Goal: Information Seeking & Learning: Stay updated

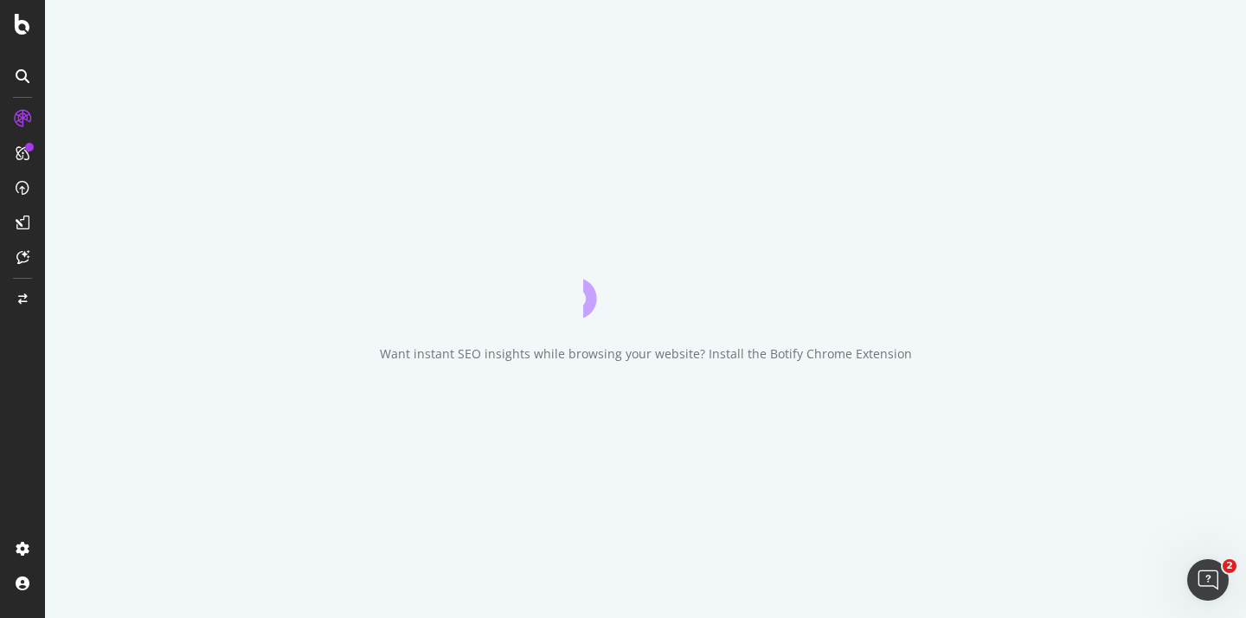
click at [1219, 24] on div "Want instant SEO insights while browsing your website? Install the Botify Chrom…" at bounding box center [645, 309] width 1201 height 618
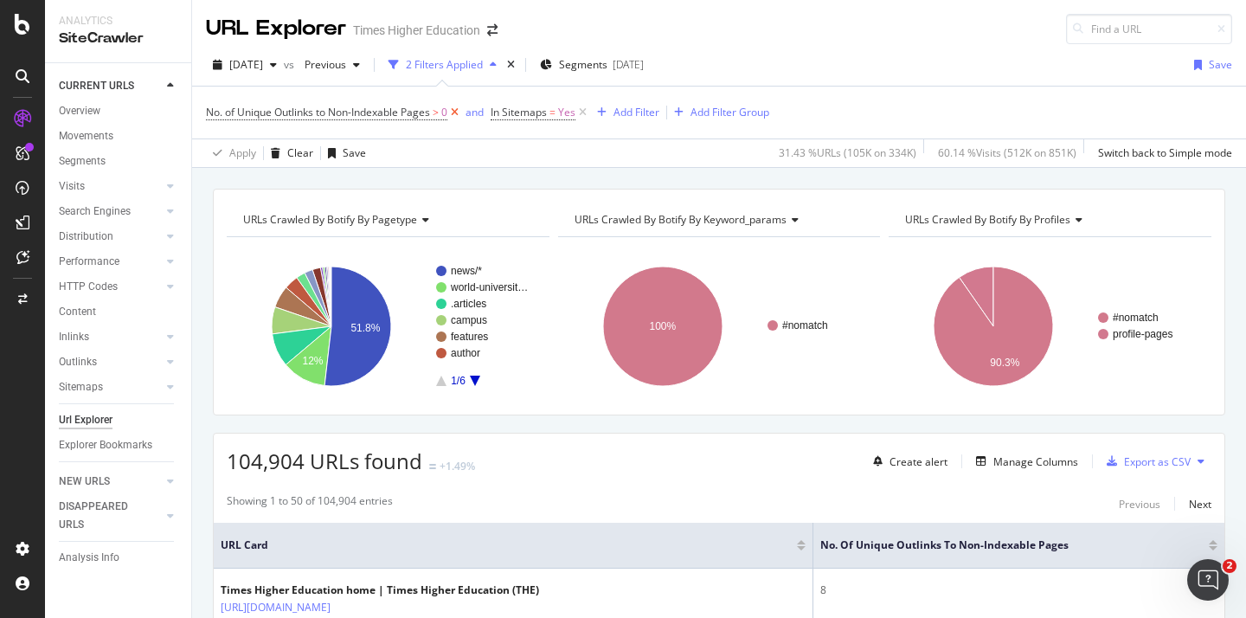
click at [456, 113] on icon at bounding box center [454, 112] width 15 height 17
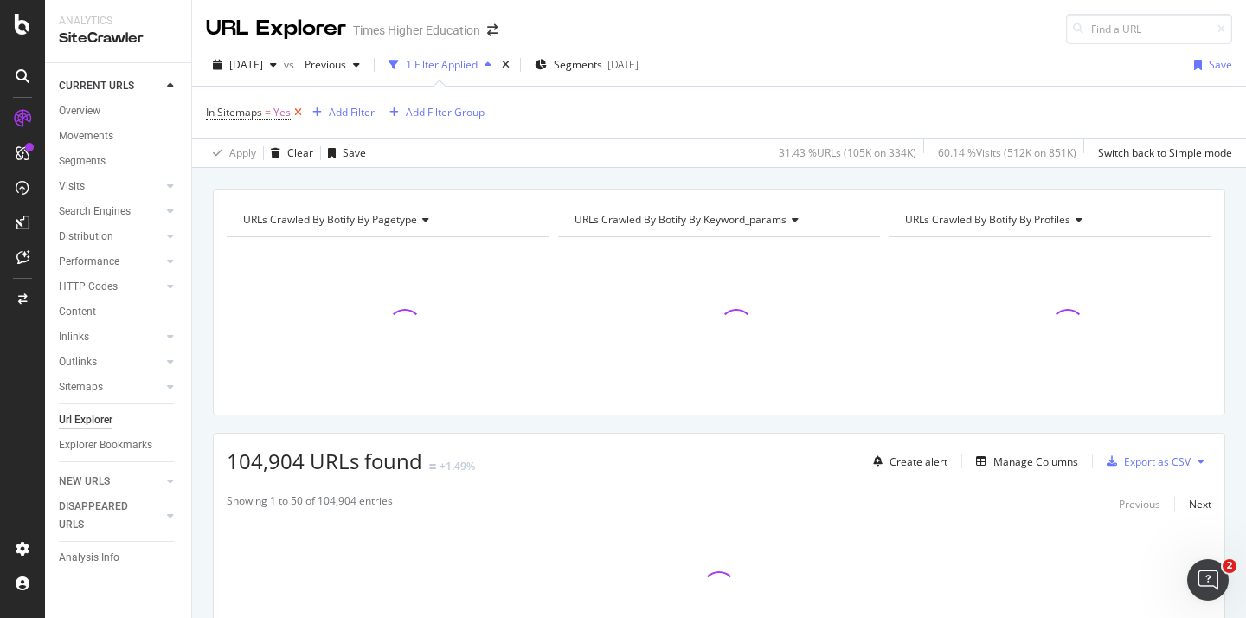
click at [297, 111] on icon at bounding box center [298, 112] width 15 height 17
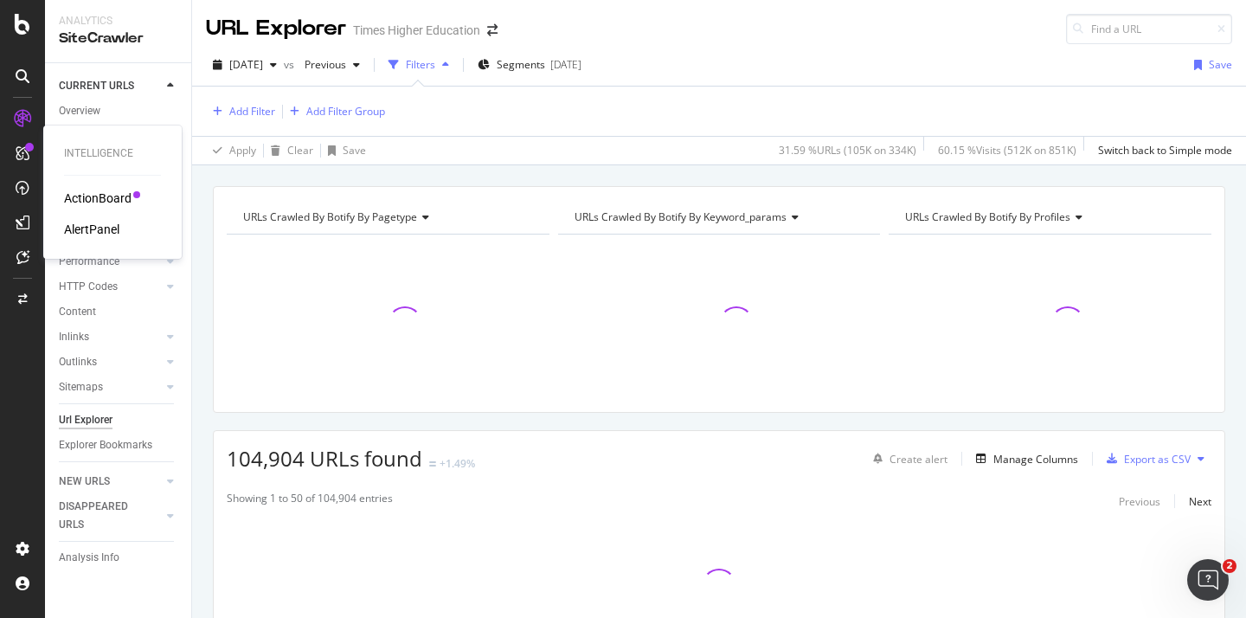
click at [87, 228] on div "AlertPanel" at bounding box center [91, 229] width 55 height 17
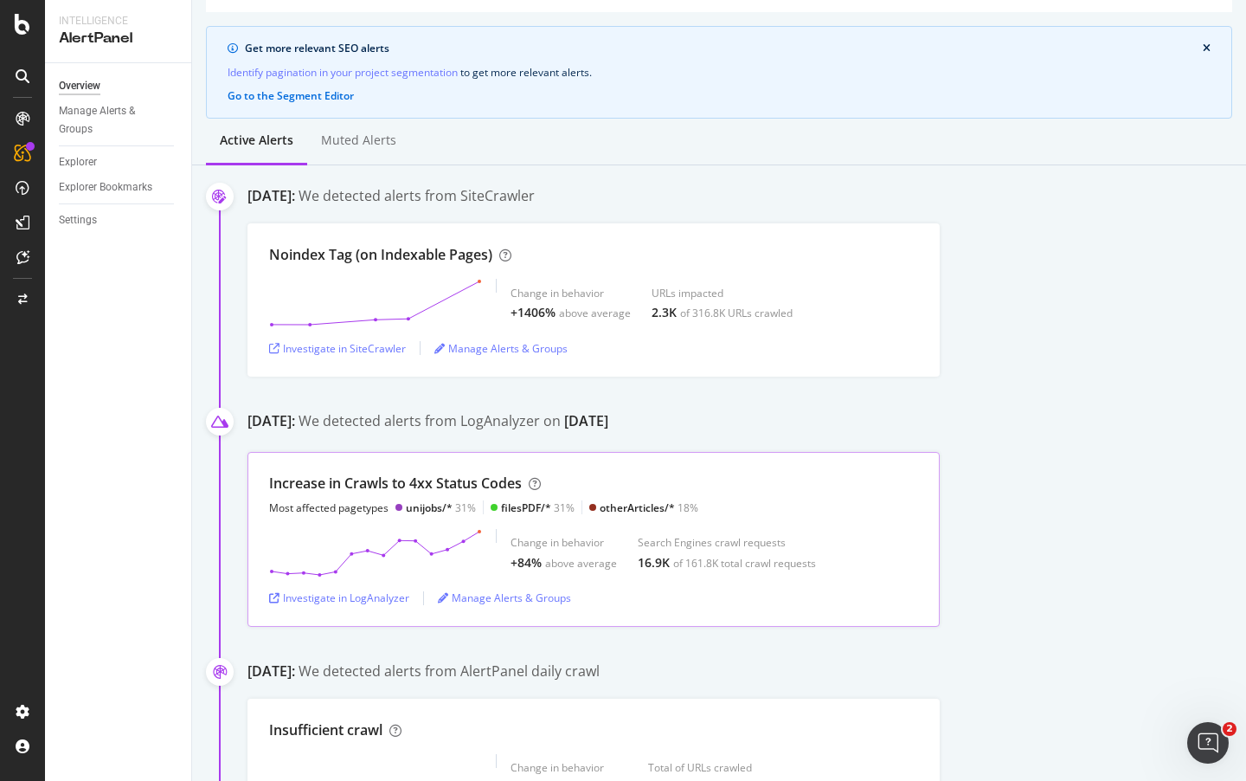
scroll to position [118, 0]
